Goal: Navigation & Orientation: Go to known website

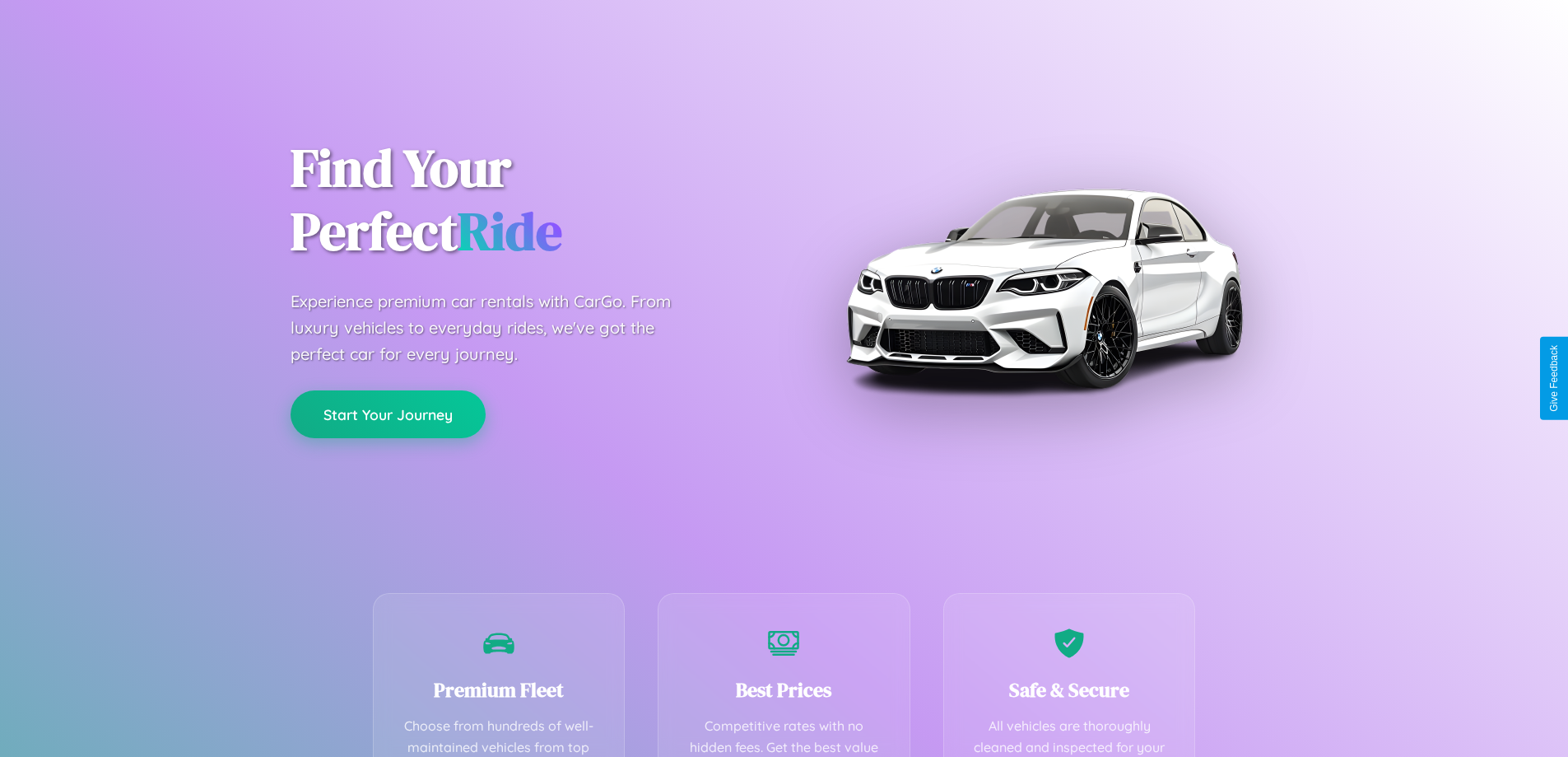
click at [387, 414] on button "Start Your Journey" at bounding box center [387, 414] width 195 height 48
click at [387, 414] on button "Start Your Journey" at bounding box center [387, 414] width 195 height 48
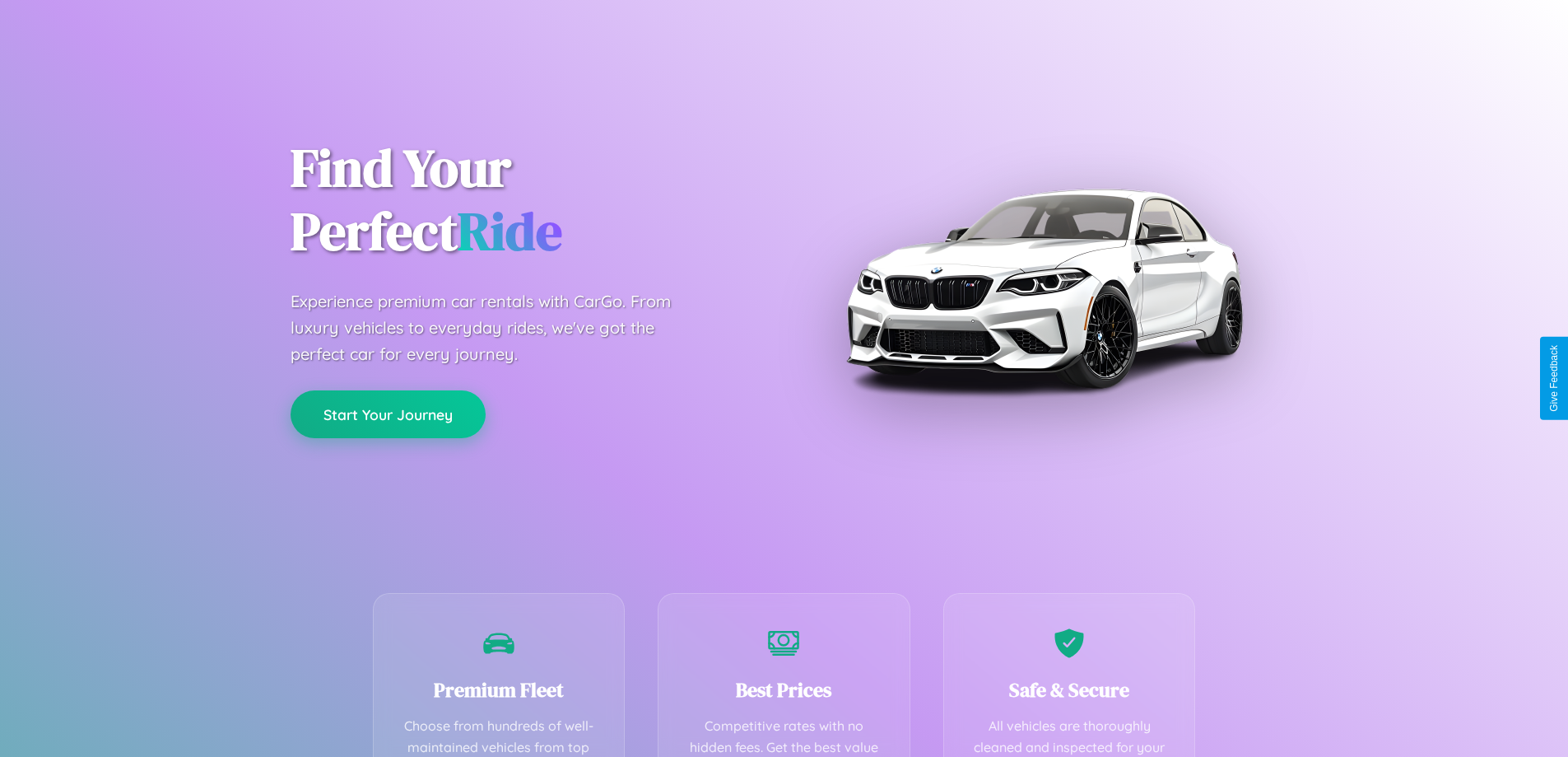
click at [387, 414] on button "Start Your Journey" at bounding box center [387, 414] width 195 height 48
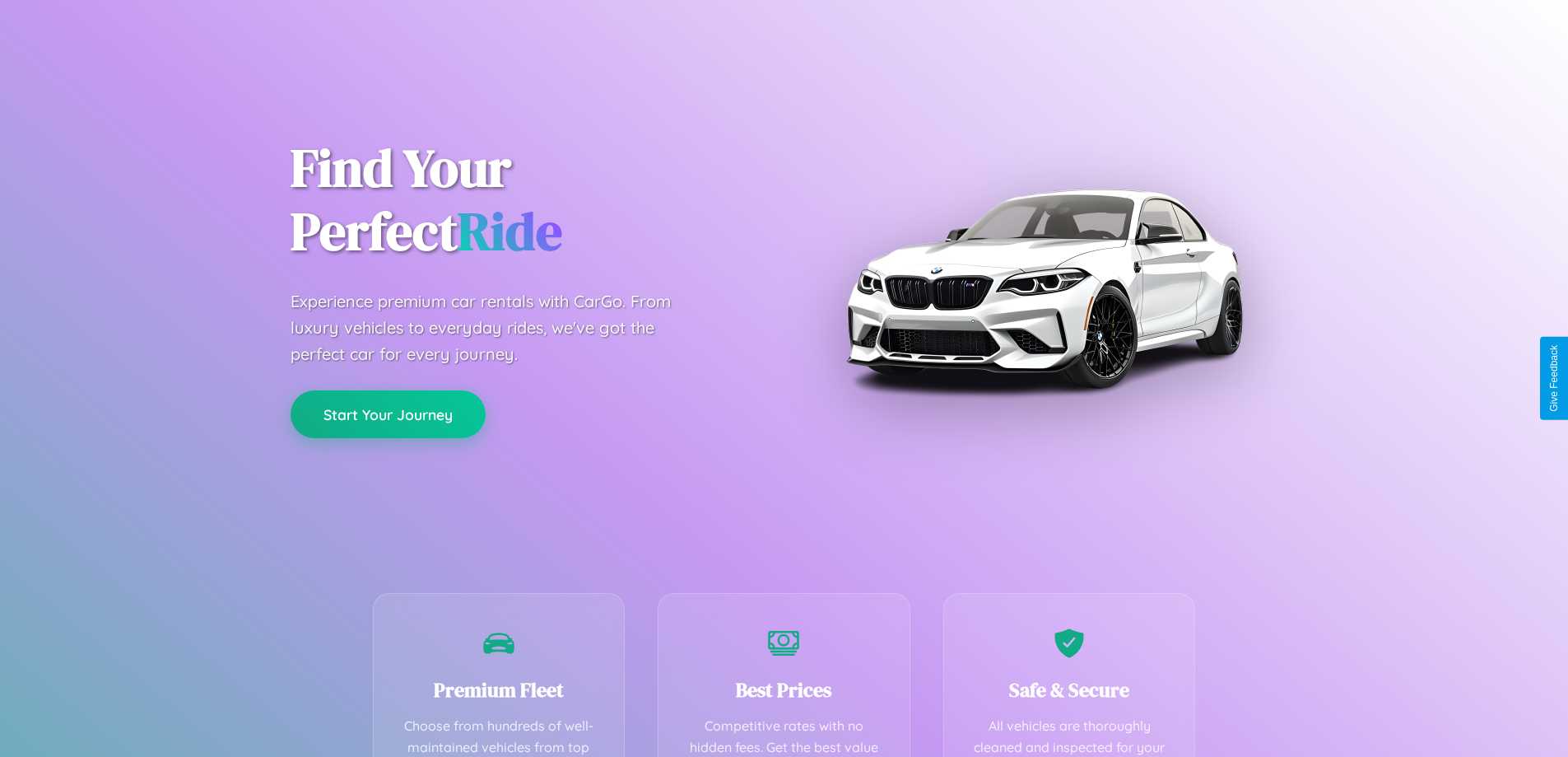
click at [387, 414] on button "Start Your Journey" at bounding box center [387, 414] width 195 height 48
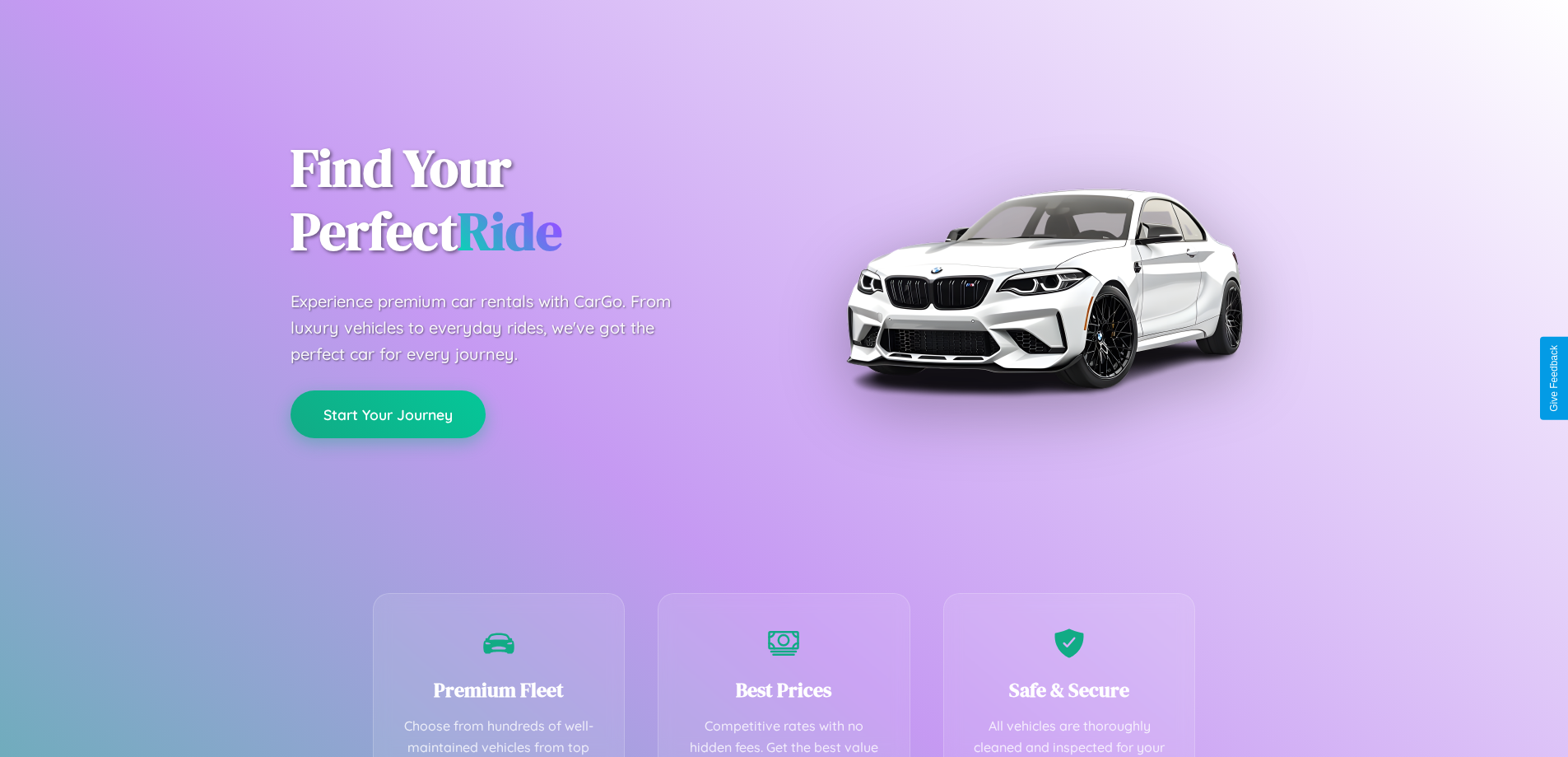
click at [387, 414] on button "Start Your Journey" at bounding box center [387, 414] width 195 height 48
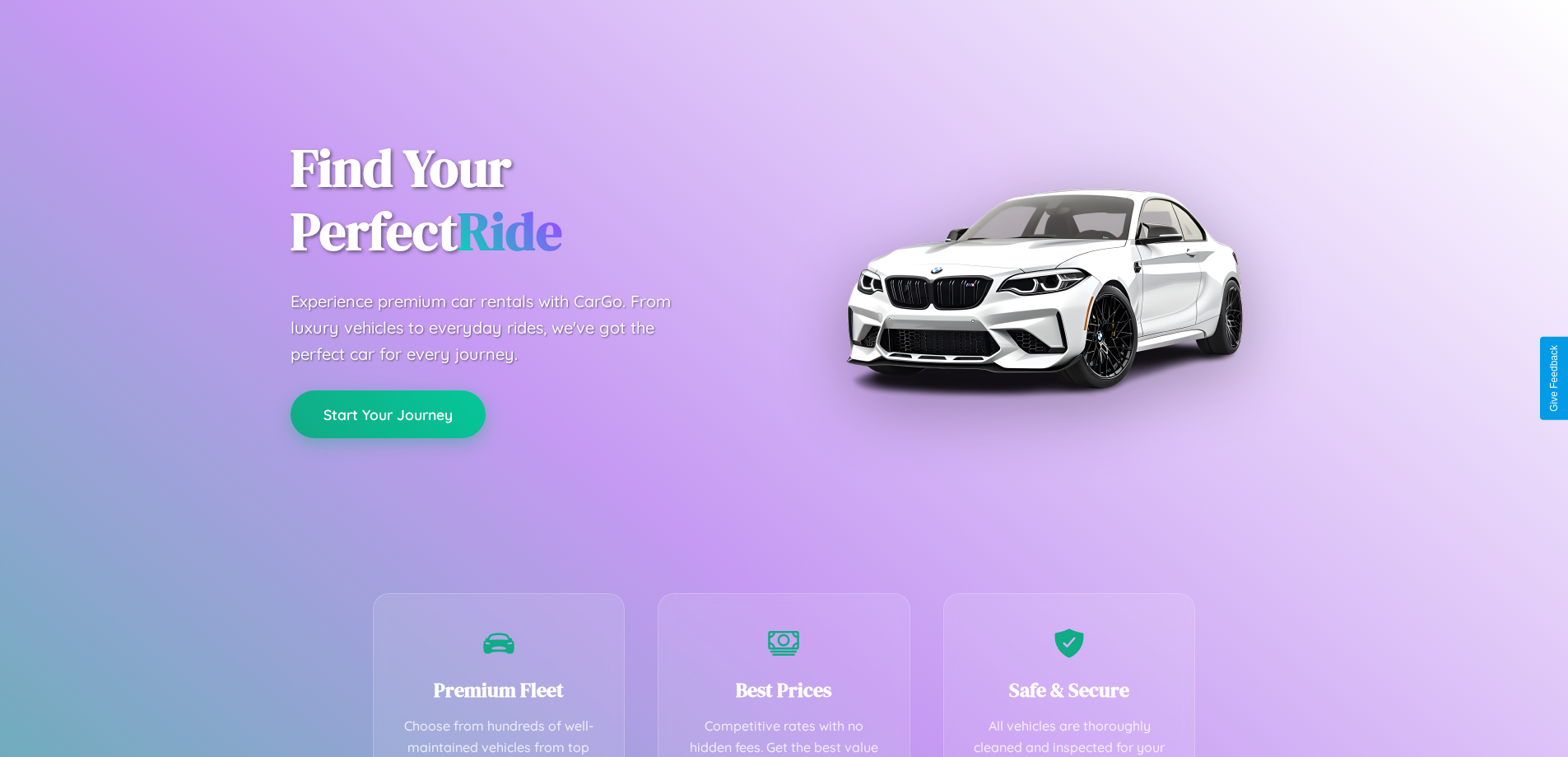
click at [387, 414] on button "Start Your Journey" at bounding box center [387, 414] width 195 height 48
